Goal: Information Seeking & Learning: Learn about a topic

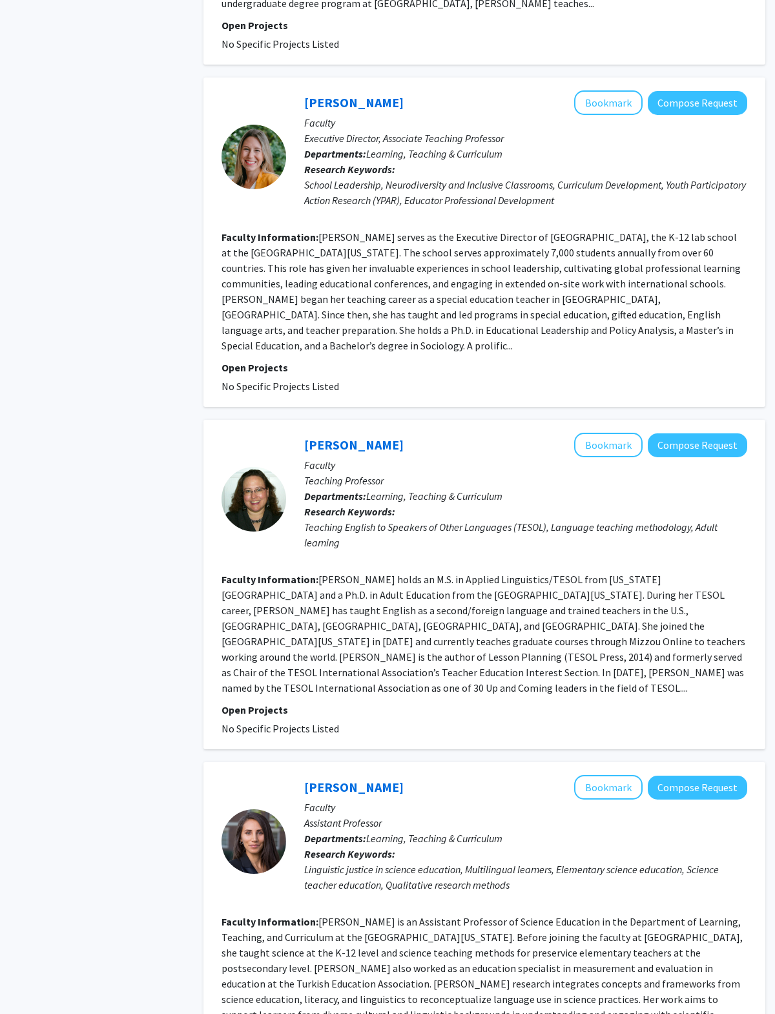
scroll to position [2429, 0]
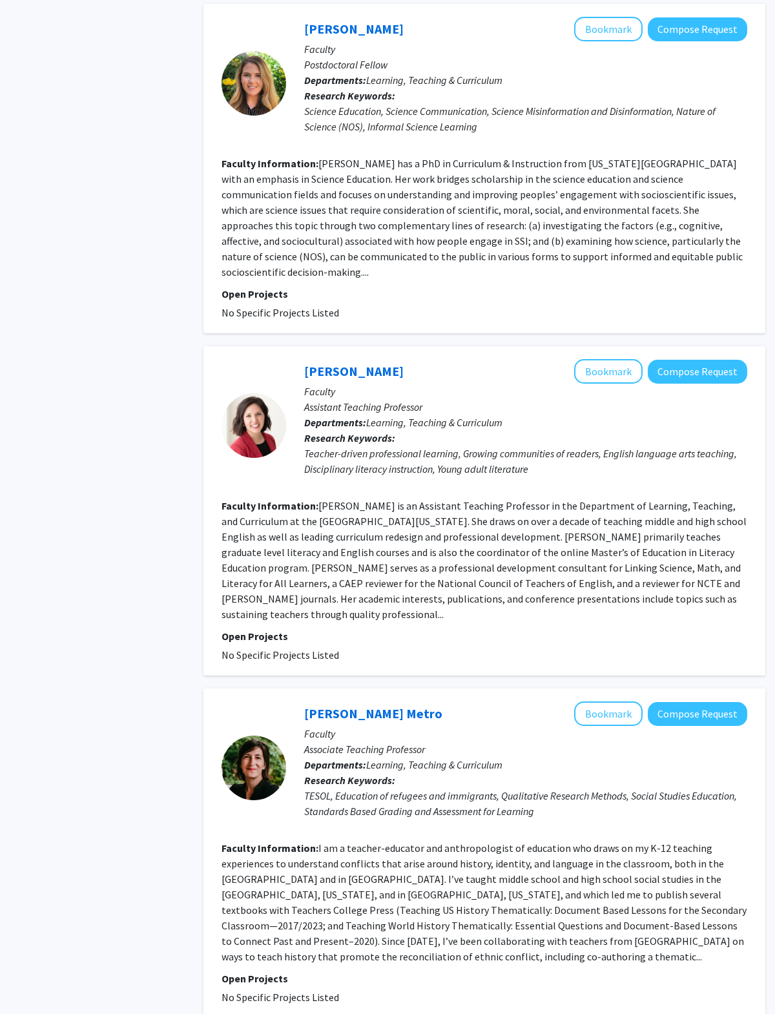
scroll to position [2353, 0]
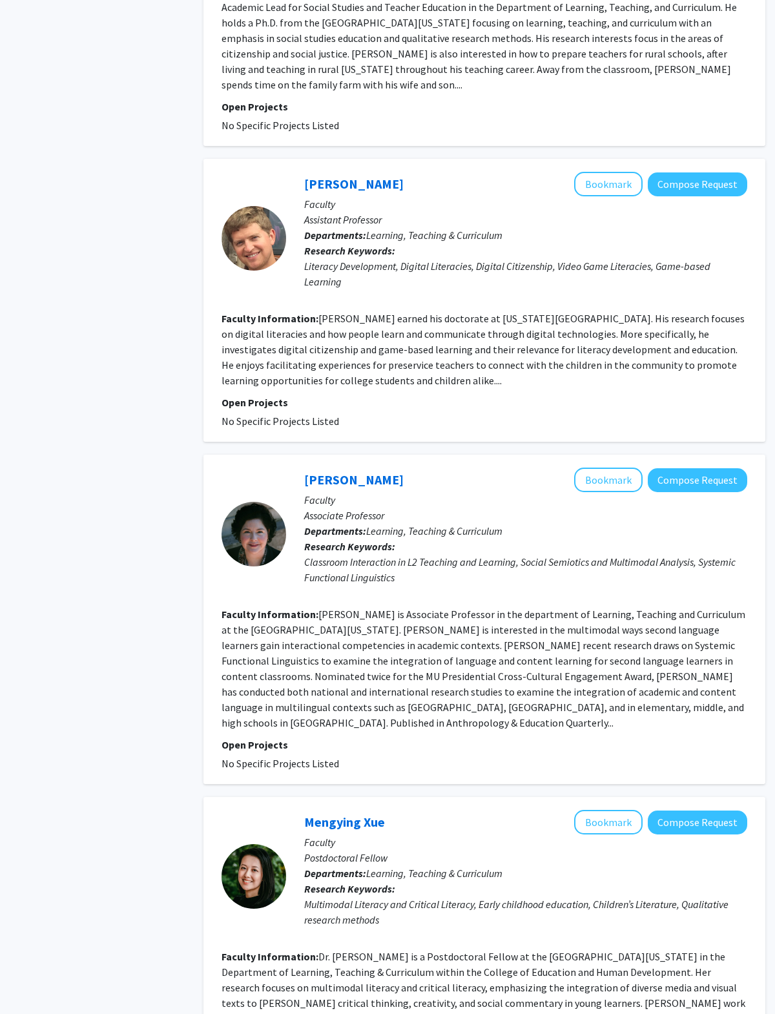
scroll to position [655, 0]
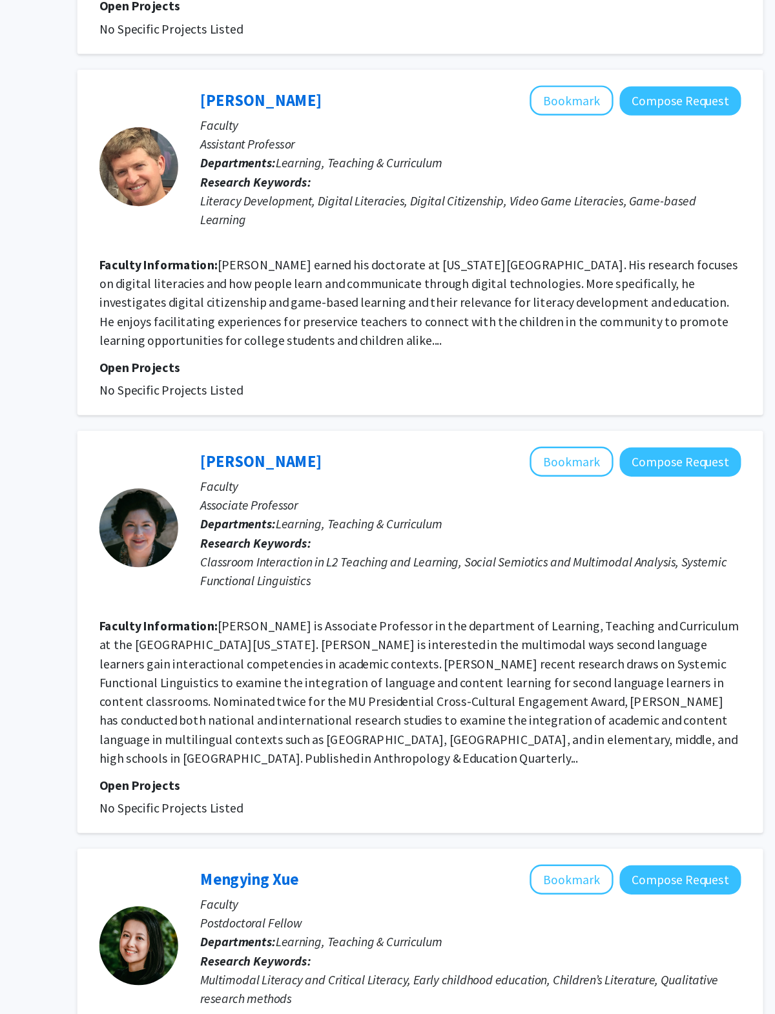
click at [574, 438] on button "Bookmark" at bounding box center [608, 450] width 68 height 25
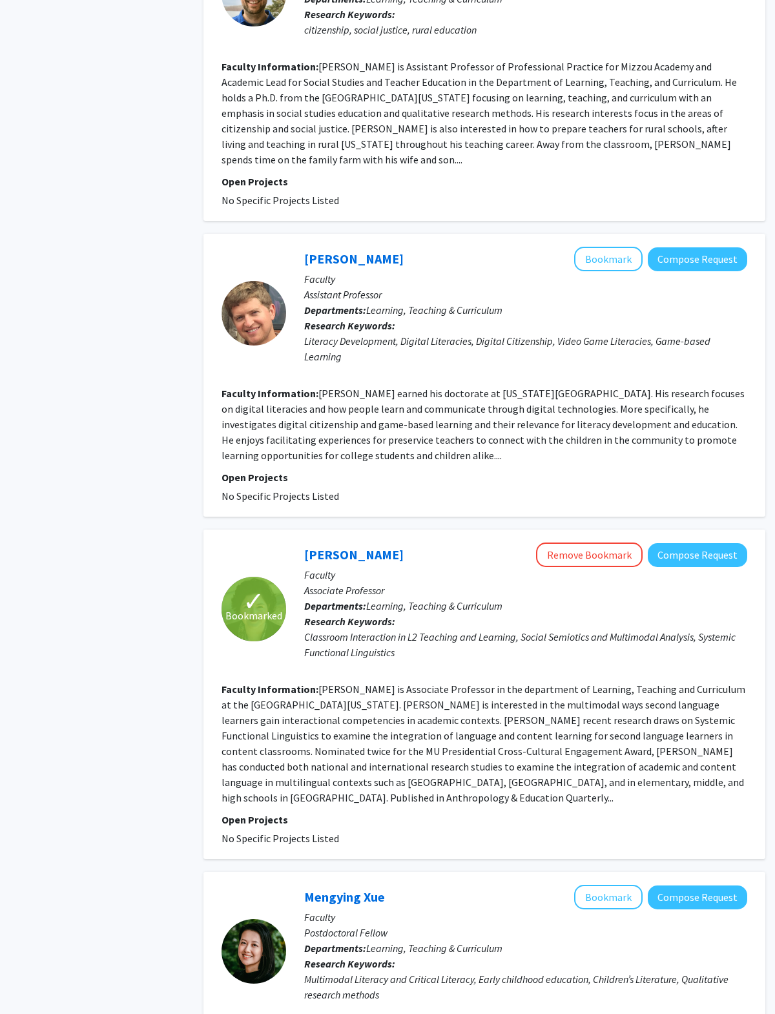
scroll to position [0, 0]
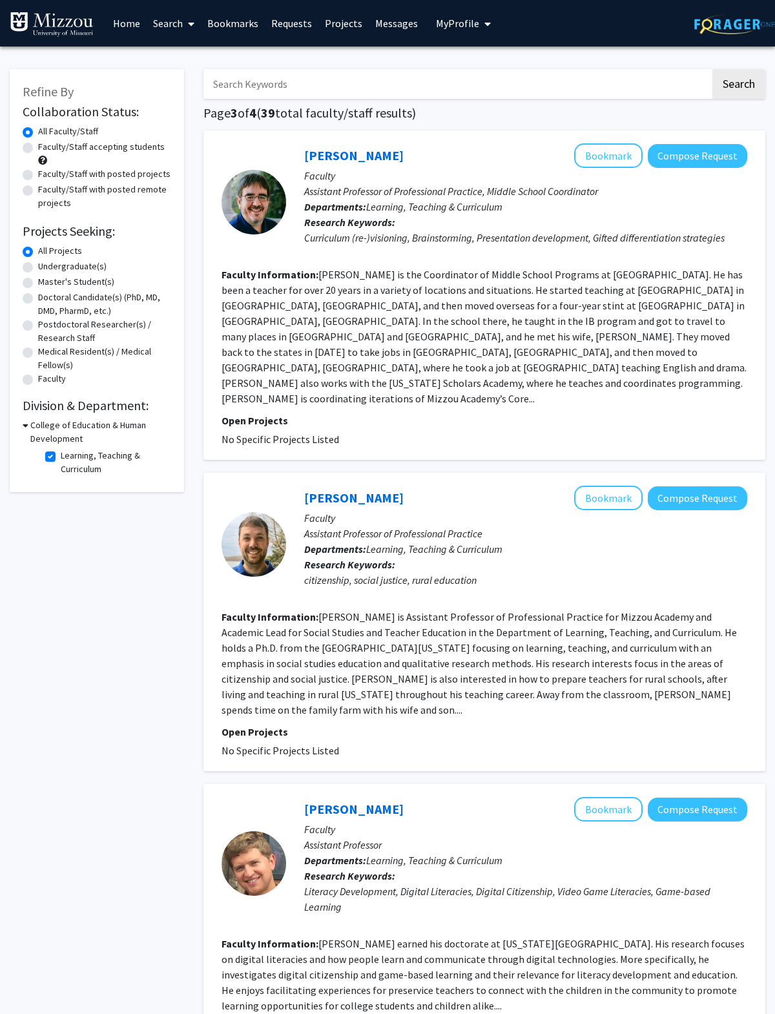
click at [38, 134] on label "All Faculty/Staff" at bounding box center [68, 132] width 60 height 14
click at [38, 133] on input "All Faculty/Staff" at bounding box center [42, 129] width 8 height 8
click at [38, 135] on label "All Faculty/Staff" at bounding box center [68, 132] width 60 height 14
click at [38, 133] on input "All Faculty/Staff" at bounding box center [42, 129] width 8 height 8
click at [38, 149] on label "Faculty/Staff accepting students" at bounding box center [101, 147] width 127 height 14
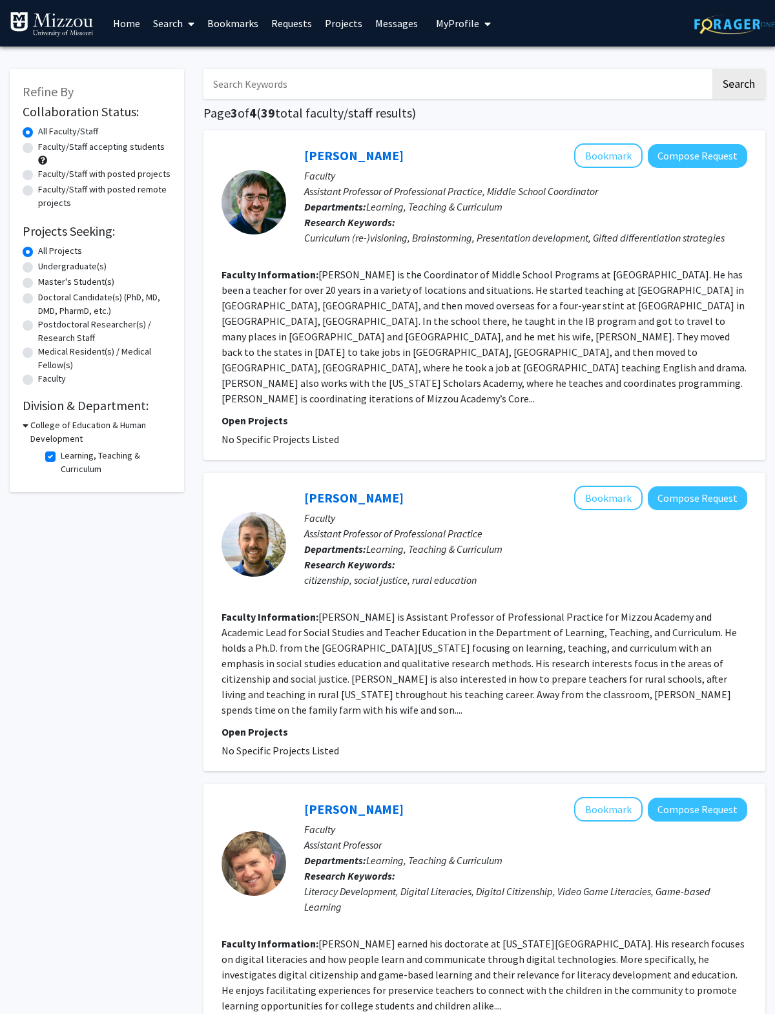
click at [38, 149] on input "Faculty/Staff accepting students" at bounding box center [42, 144] width 8 height 8
radio input "true"
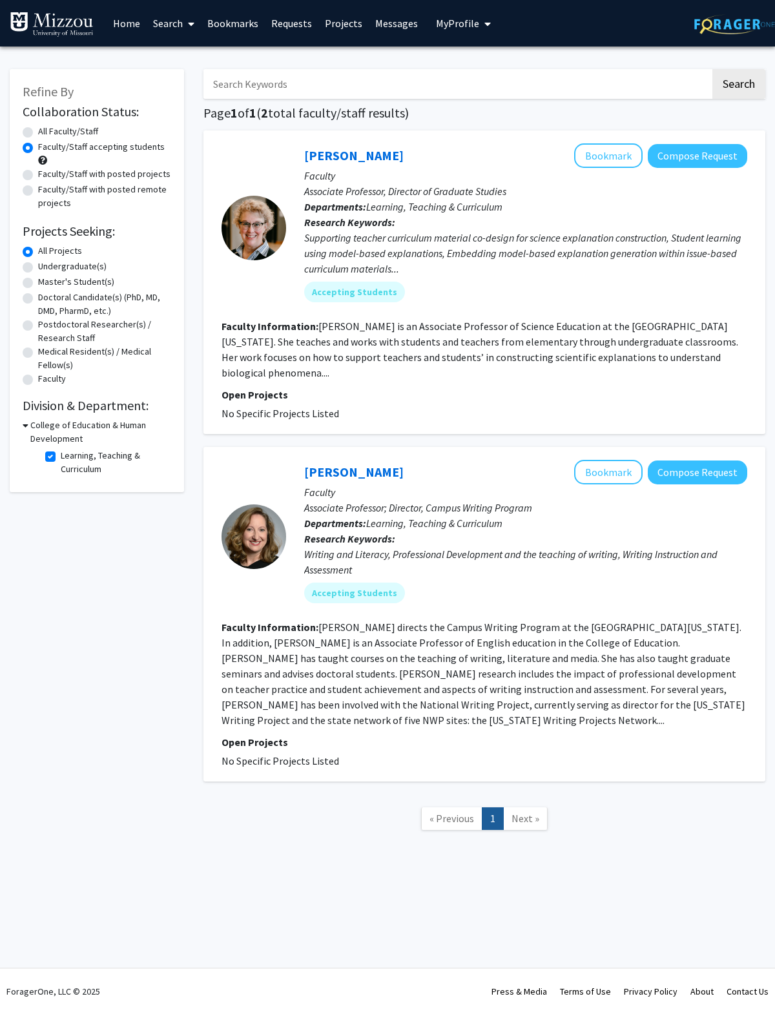
click at [61, 457] on label "Learning, Teaching & Curriculum" at bounding box center [114, 462] width 107 height 27
click at [61, 457] on input "Learning, Teaching & Curriculum" at bounding box center [65, 453] width 8 height 8
checkbox input "false"
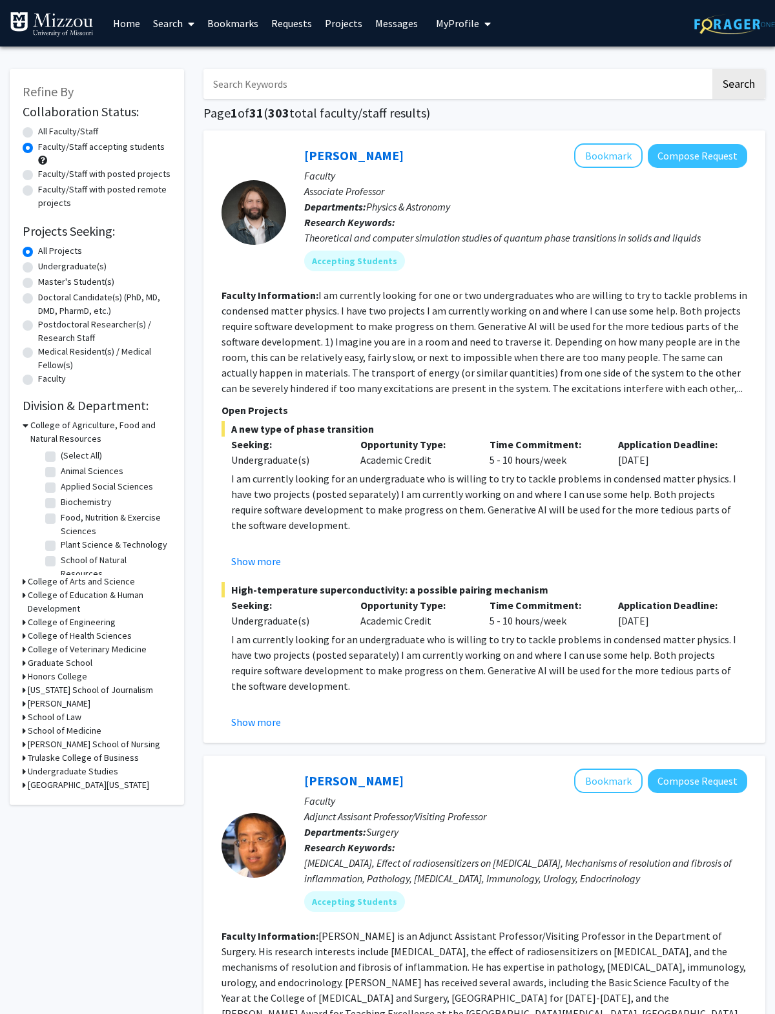
click at [25, 575] on icon at bounding box center [24, 582] width 3 height 14
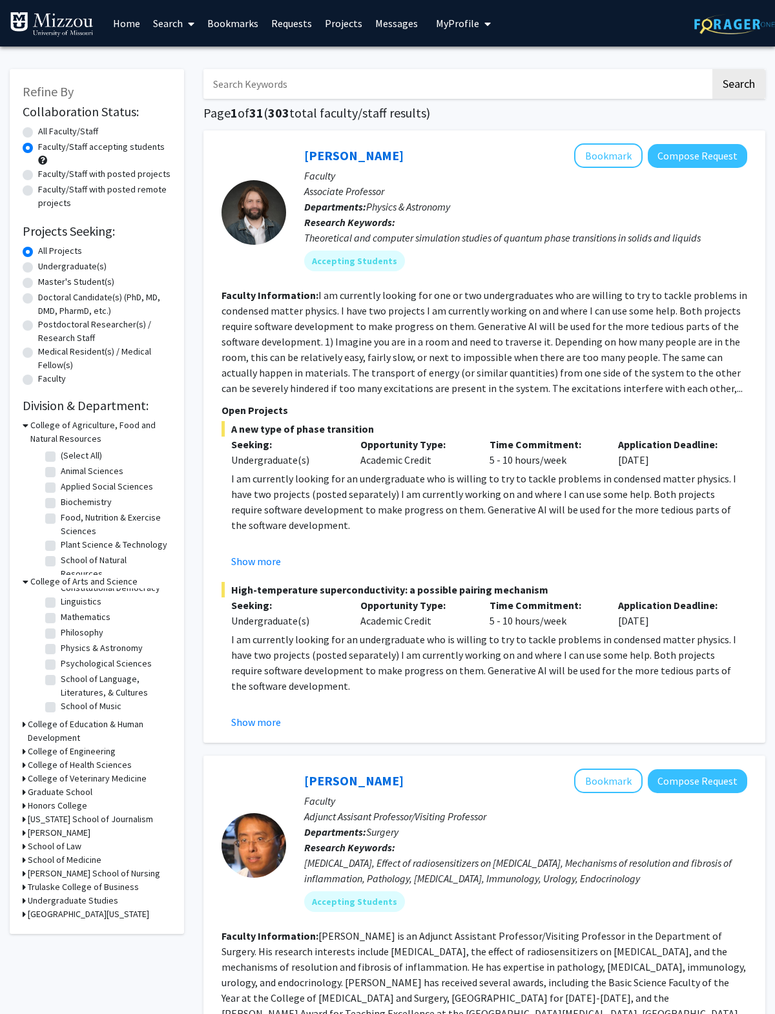
scroll to position [224, 0]
click at [61, 660] on label "Psychological Sciences" at bounding box center [106, 662] width 91 height 14
click at [61, 660] on input "Psychological Sciences" at bounding box center [65, 659] width 8 height 8
checkbox input "true"
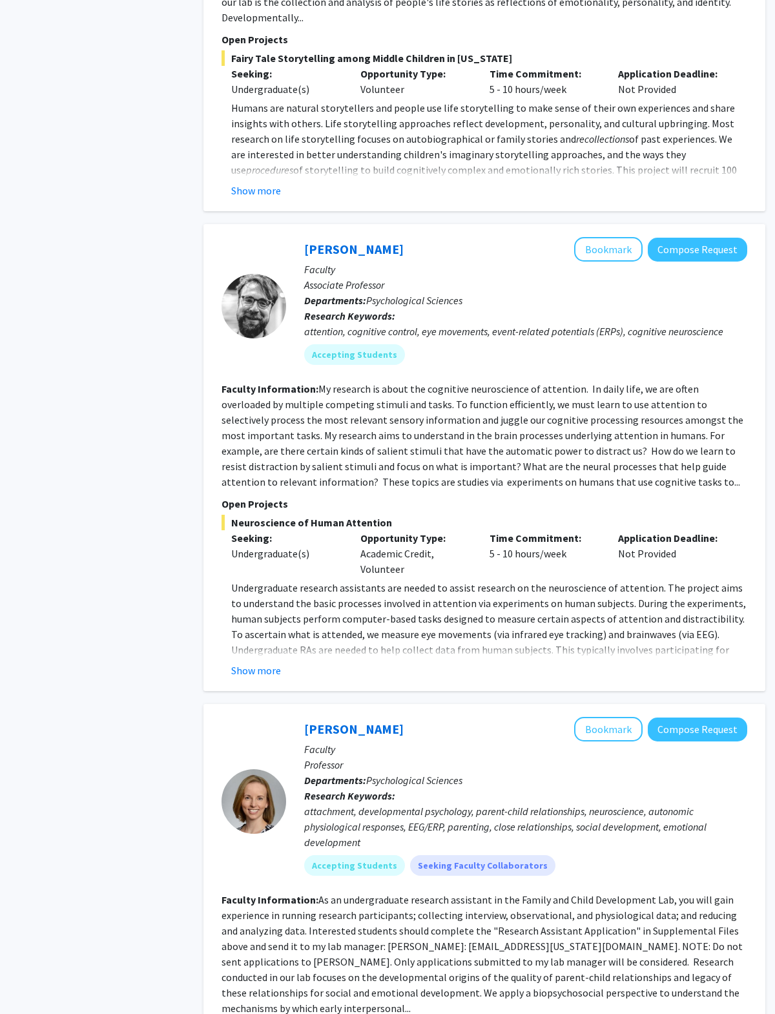
scroll to position [826, 0]
click at [244, 662] on button "Show more" at bounding box center [256, 670] width 50 height 16
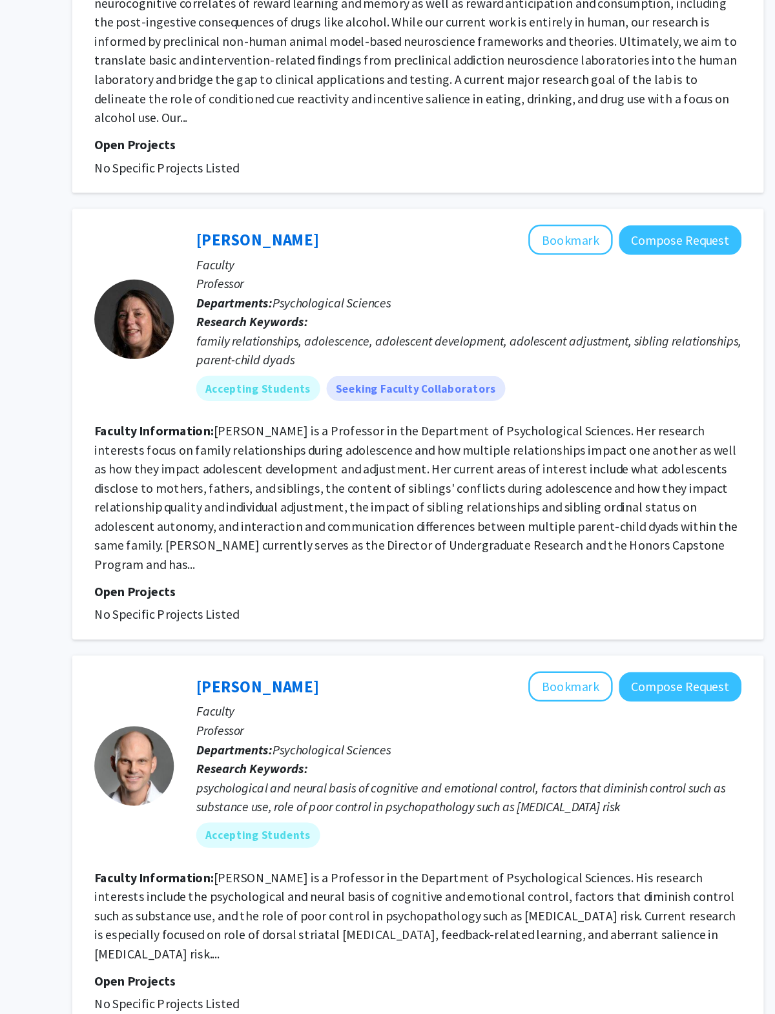
scroll to position [3118, 0]
click at [493, 1002] on link "2" at bounding box center [504, 1013] width 22 height 23
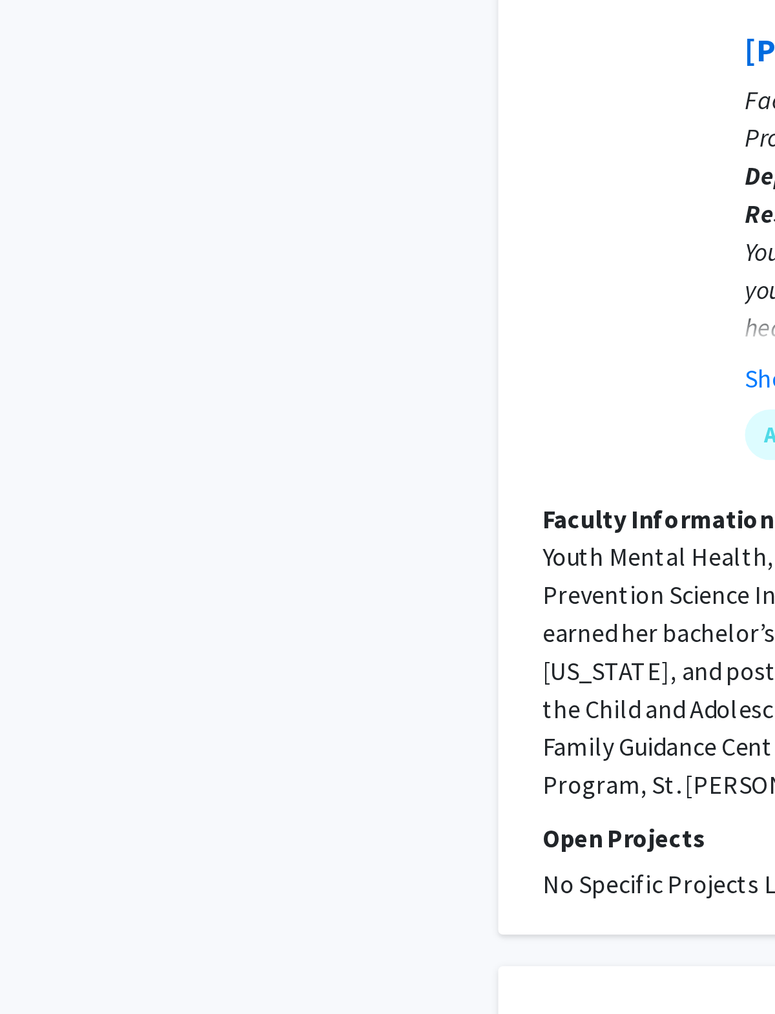
scroll to position [1883, 0]
